Goal: Transaction & Acquisition: Purchase product/service

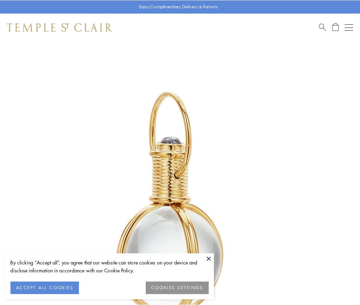
scroll to position [179, 0]
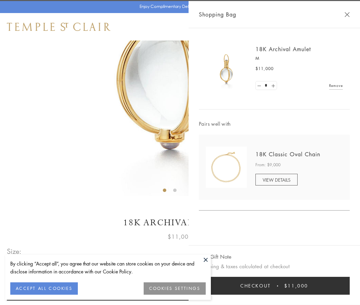
click at [275, 286] on button "Checkout $11,000" at bounding box center [274, 286] width 151 height 18
